Goal: Communication & Community: Answer question/provide support

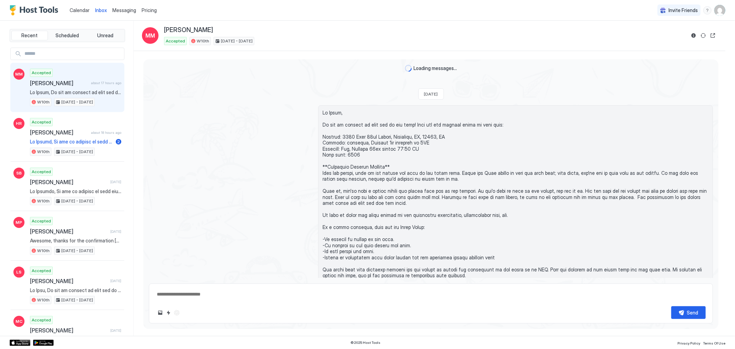
scroll to position [894, 0]
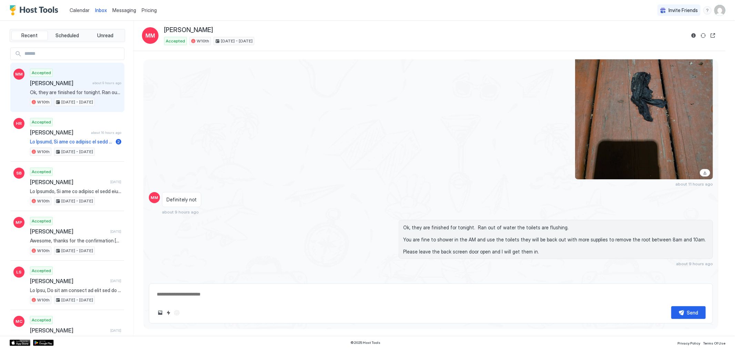
type textarea "*"
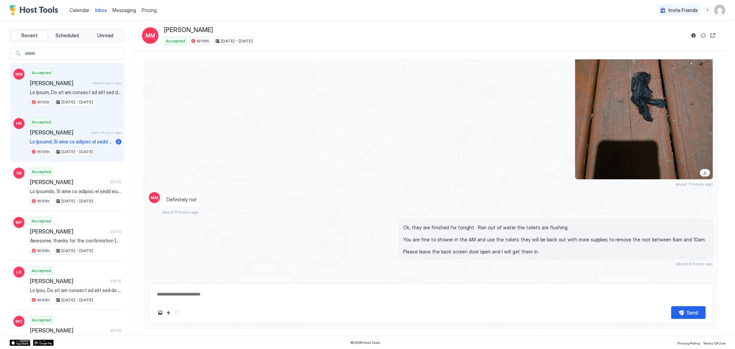
click at [86, 139] on span at bounding box center [71, 142] width 83 height 6
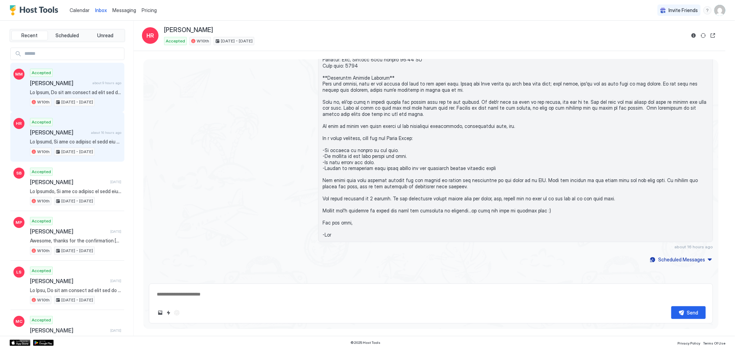
click at [92, 87] on div "Accepted [PERSON_NAME] about 9 hours ago W10th [DATE] - [DATE]" at bounding box center [75, 88] width 91 height 38
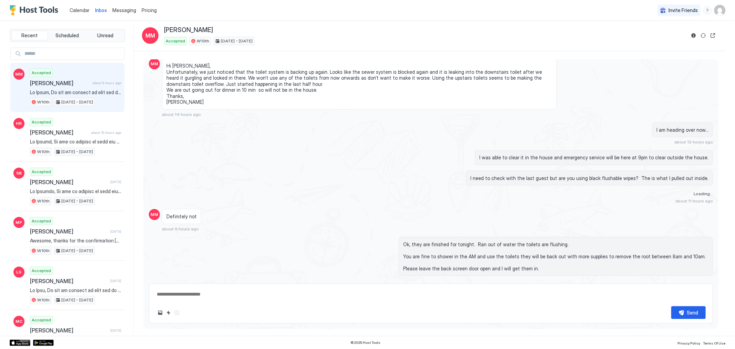
scroll to position [906, 0]
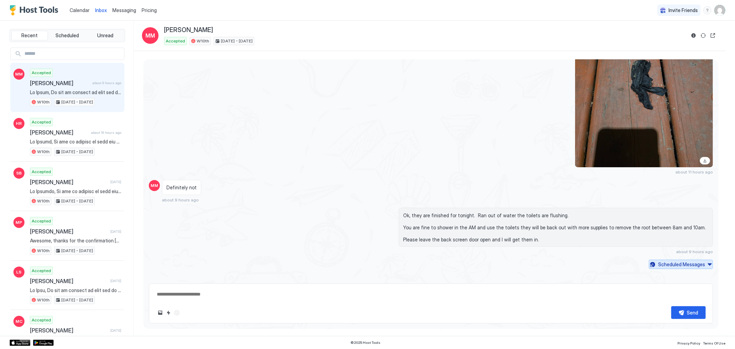
click at [702, 260] on button "Scheduled Messages" at bounding box center [681, 263] width 64 height 9
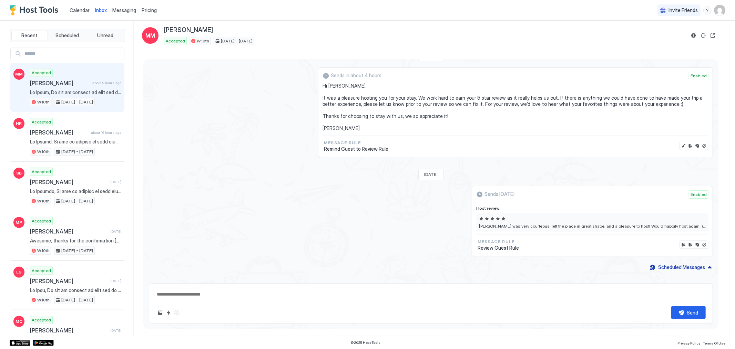
scroll to position [1124, 0]
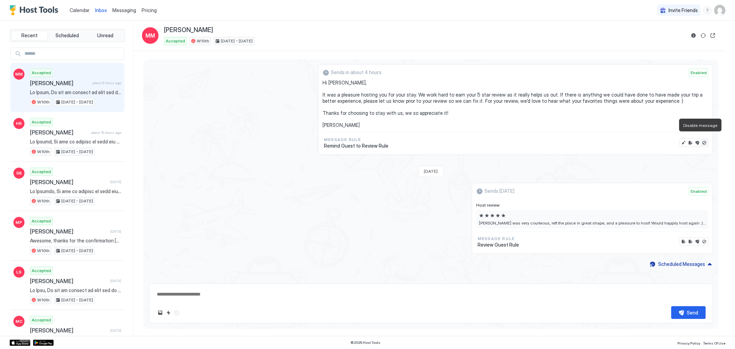
click at [701, 139] on button "Disable message" at bounding box center [704, 142] width 7 height 7
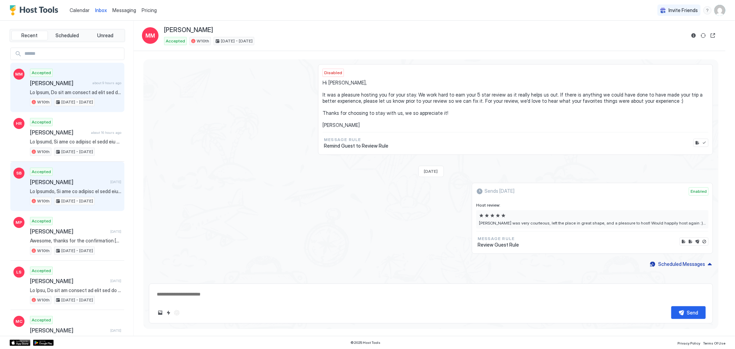
click at [75, 188] on span at bounding box center [75, 191] width 91 height 6
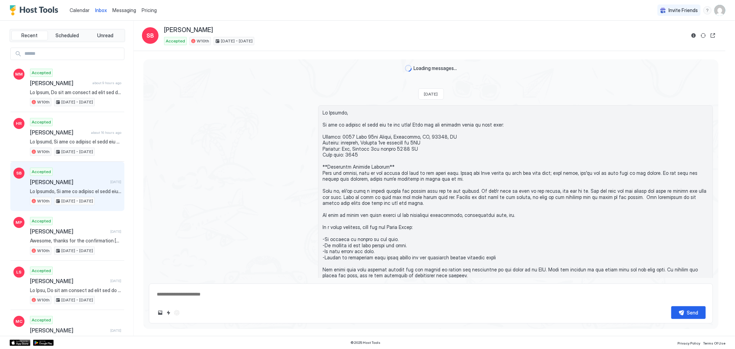
scroll to position [615, 0]
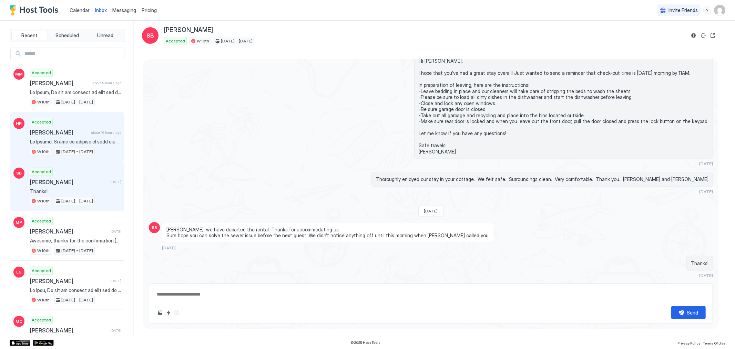
click at [74, 136] on span "[PERSON_NAME]" at bounding box center [59, 132] width 58 height 7
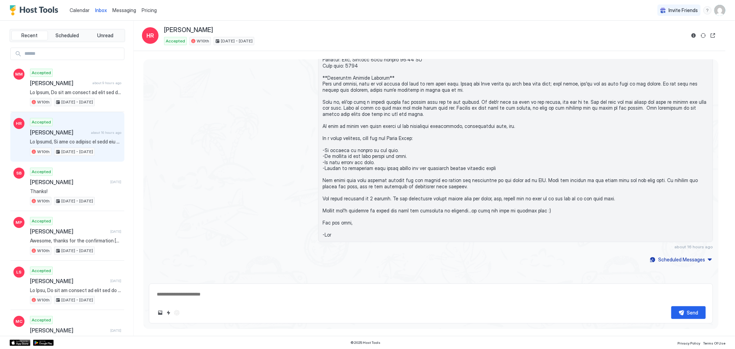
scroll to position [197, 0]
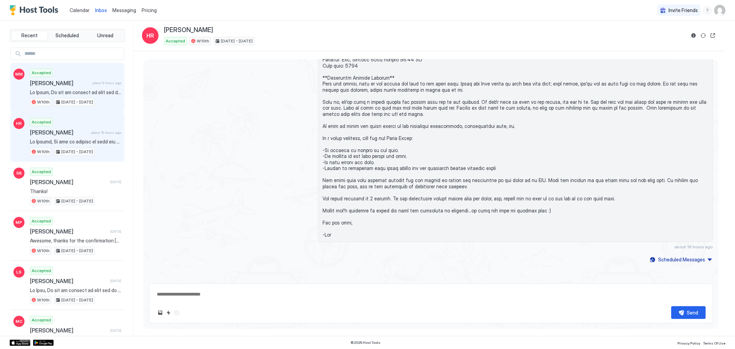
click at [77, 88] on div "Accepted [PERSON_NAME] about 9 hours ago W10th [DATE] - [DATE]" at bounding box center [75, 88] width 91 height 38
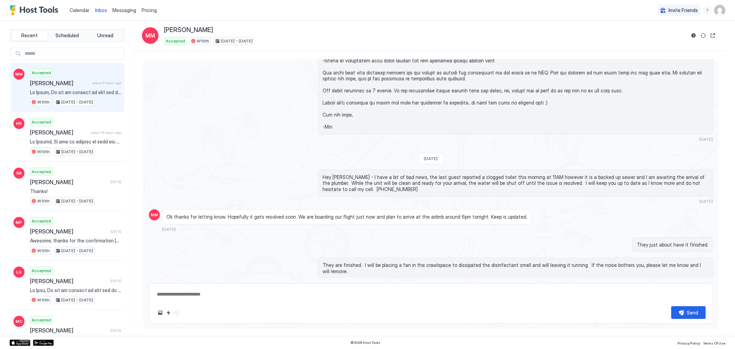
scroll to position [906, 0]
